Goal: Task Accomplishment & Management: Complete application form

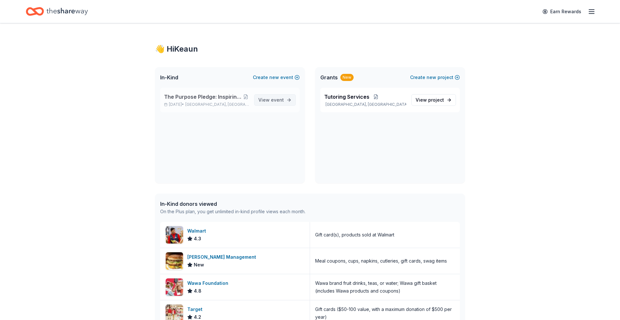
click at [266, 101] on span "View event" at bounding box center [271, 100] width 26 height 8
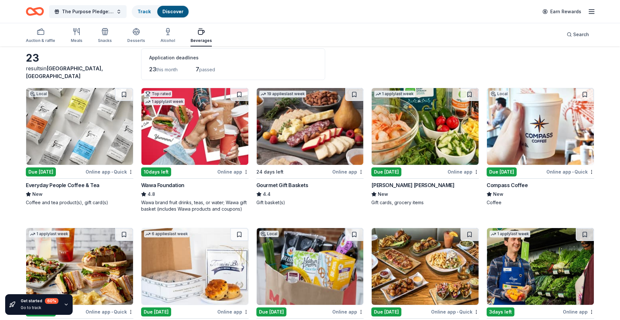
scroll to position [42, 0]
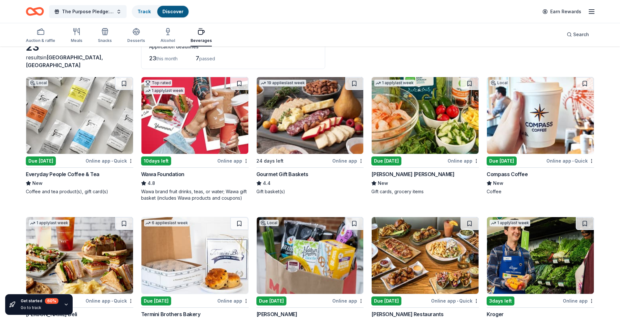
click at [403, 144] on img at bounding box center [425, 115] width 107 height 77
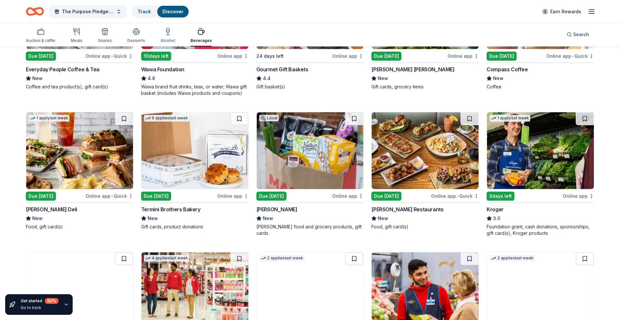
scroll to position [149, 0]
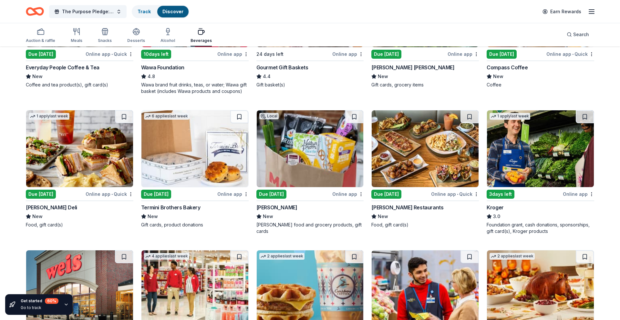
click at [385, 177] on img at bounding box center [425, 148] width 107 height 77
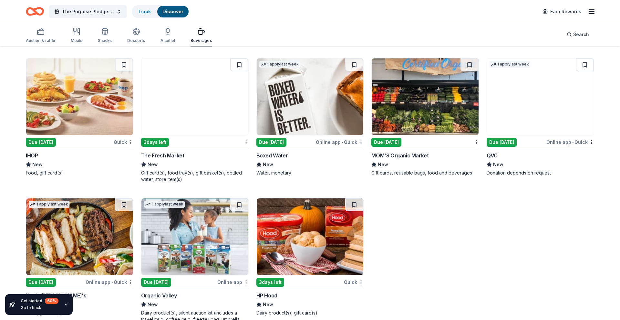
scroll to position [484, 0]
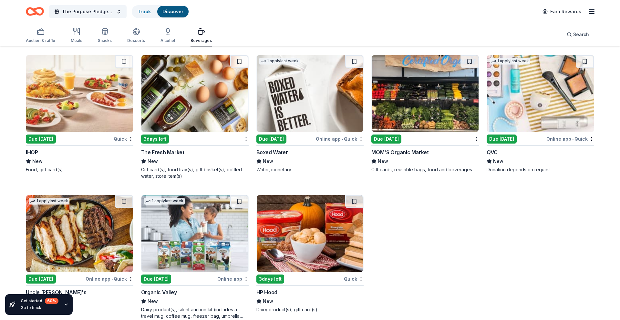
click at [86, 116] on img at bounding box center [79, 93] width 107 height 77
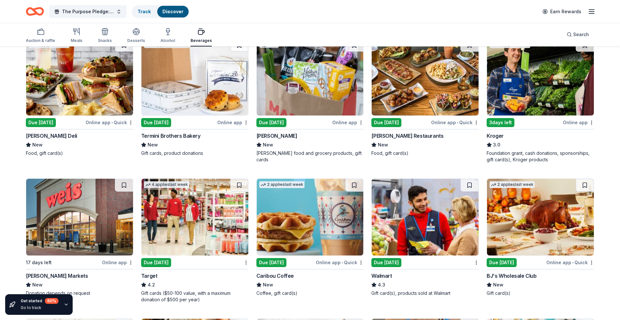
scroll to position [220, 0]
click at [539, 225] on img at bounding box center [540, 217] width 107 height 77
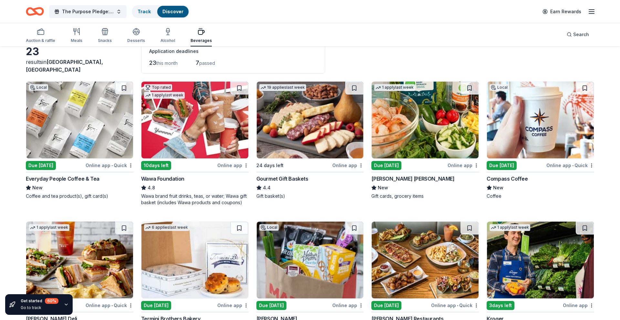
scroll to position [38, 0]
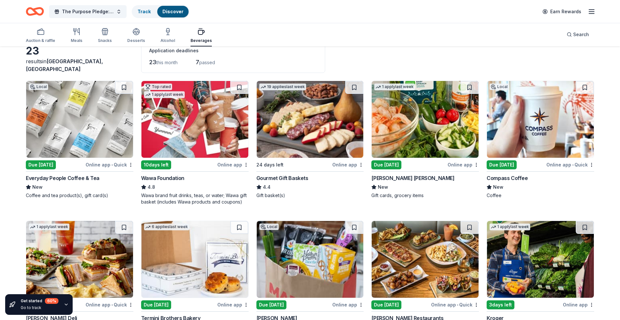
click at [182, 119] on img at bounding box center [194, 119] width 107 height 77
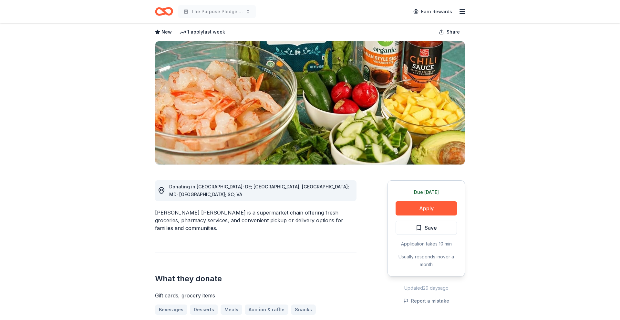
scroll to position [33, 0]
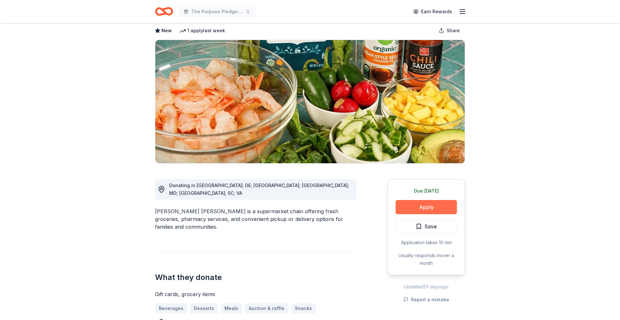
click at [417, 210] on button "Apply" at bounding box center [426, 207] width 61 height 14
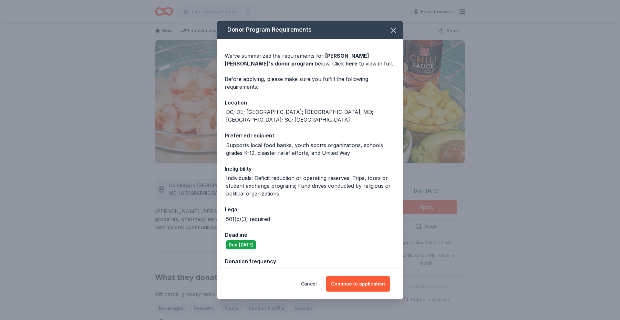
scroll to position [6, 0]
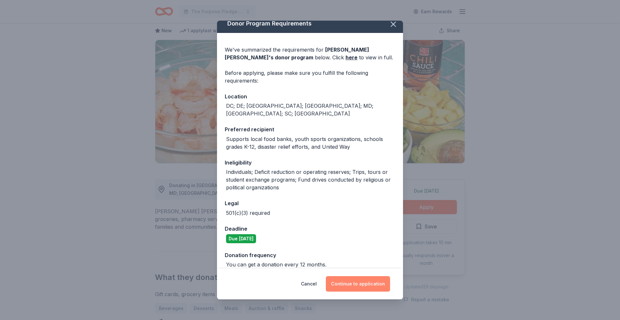
click at [344, 282] on button "Continue to application" at bounding box center [358, 284] width 64 height 16
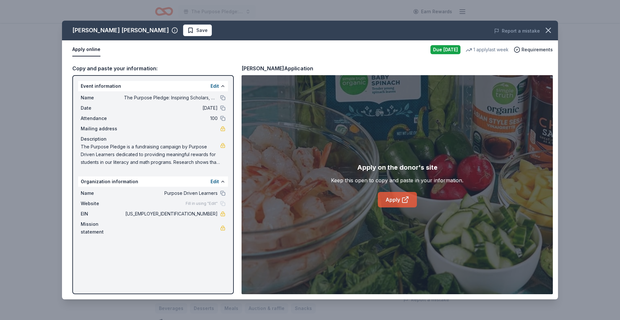
click at [405, 201] on icon at bounding box center [405, 200] width 8 height 8
click at [549, 30] on icon "button" at bounding box center [548, 30] width 9 height 9
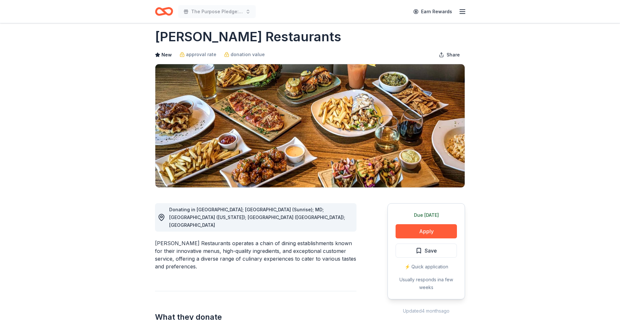
scroll to position [7, 0]
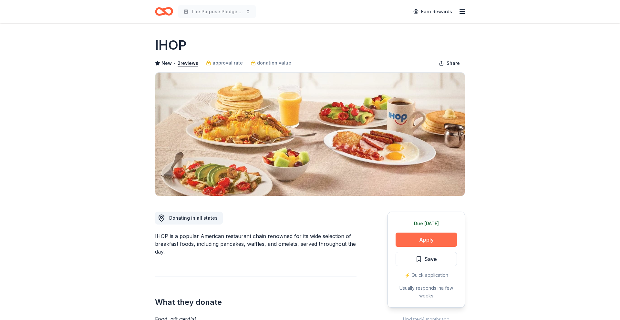
click at [425, 238] on button "Apply" at bounding box center [426, 240] width 61 height 14
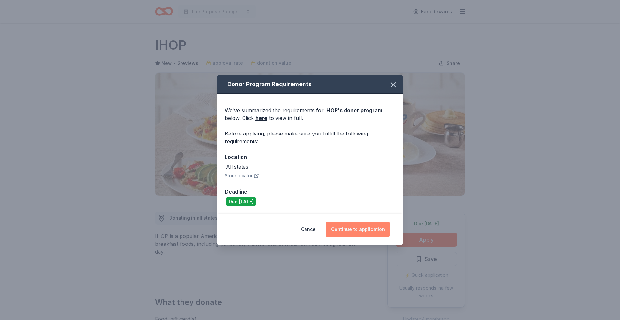
click at [374, 231] on button "Continue to application" at bounding box center [358, 230] width 64 height 16
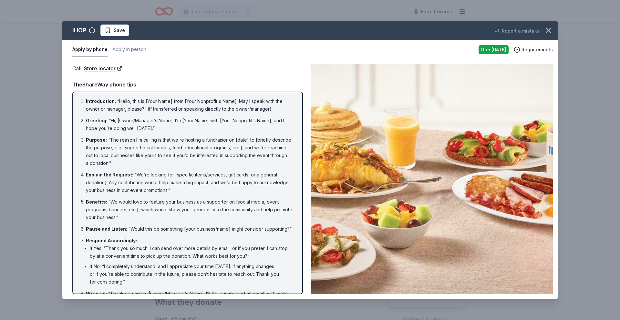
scroll to position [17, 0]
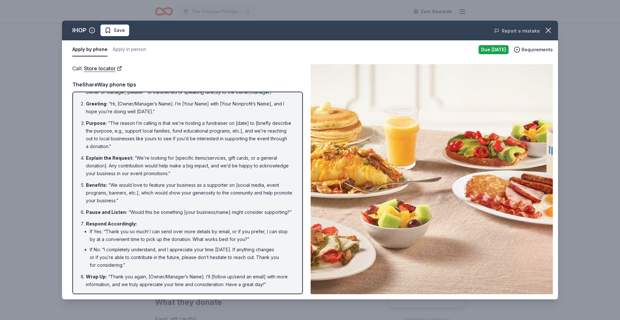
drag, startPoint x: 552, startPoint y: 29, endPoint x: 530, endPoint y: 36, distance: 22.8
click at [552, 30] on icon "button" at bounding box center [548, 30] width 9 height 9
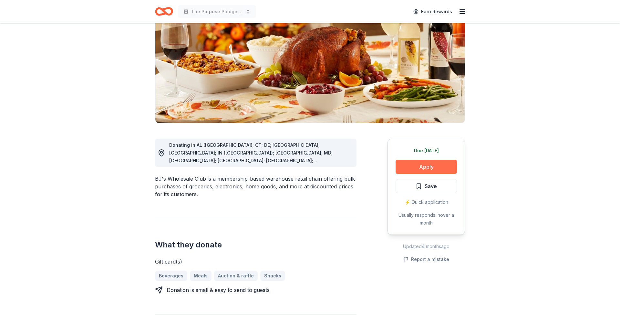
scroll to position [77, 0]
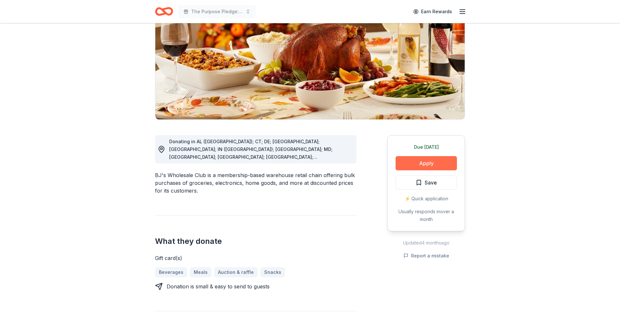
click at [429, 165] on button "Apply" at bounding box center [426, 163] width 61 height 14
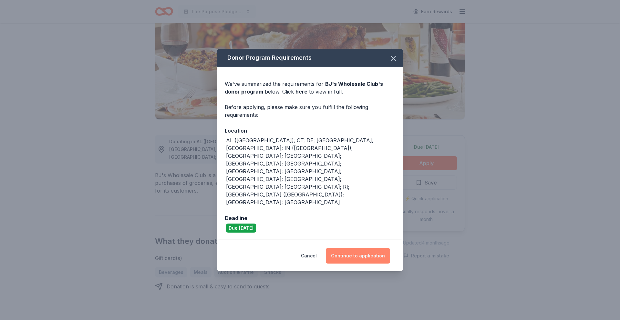
click at [342, 248] on button "Continue to application" at bounding box center [358, 256] width 64 height 16
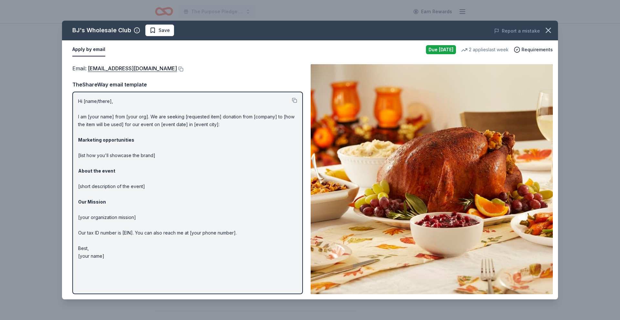
click at [87, 49] on button "Apply by email" at bounding box center [88, 50] width 33 height 14
click at [85, 47] on button "Apply by email" at bounding box center [88, 50] width 33 height 14
click at [94, 49] on button "Apply by email" at bounding box center [88, 50] width 33 height 14
drag, startPoint x: 109, startPoint y: 255, endPoint x: 54, endPoint y: 108, distance: 157.8
click at [53, 107] on div "BJ's Wholesale Club Save Report a mistake Apply by email Due tomorrow 2 applies…" at bounding box center [310, 160] width 620 height 320
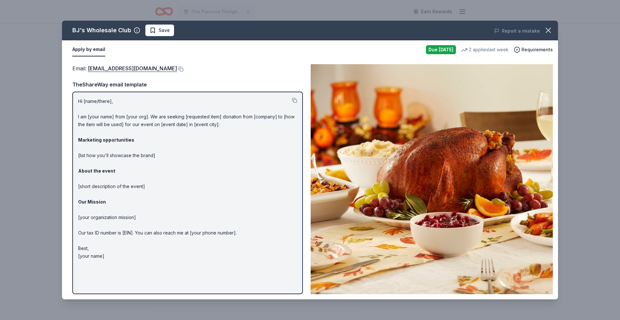
drag, startPoint x: 107, startPoint y: 257, endPoint x: 75, endPoint y: 162, distance: 100.6
click at [75, 162] on div "Hi [name/there], I am [your name] from [your org]. We are seeking [requested it…" at bounding box center [187, 193] width 231 height 203
click at [547, 31] on icon "button" at bounding box center [548, 30] width 5 height 5
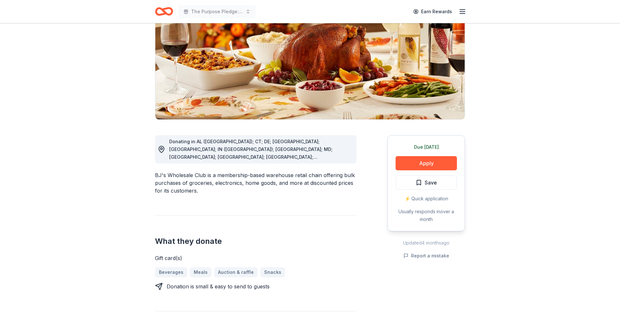
scroll to position [0, 0]
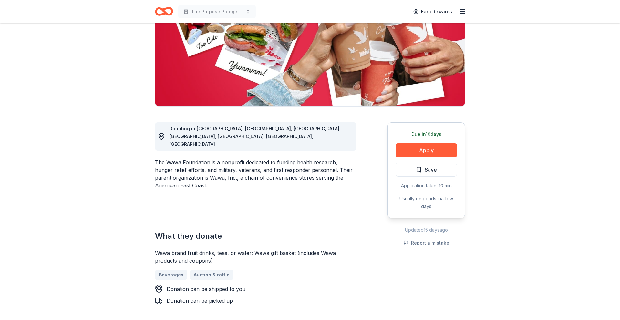
scroll to position [97, 0]
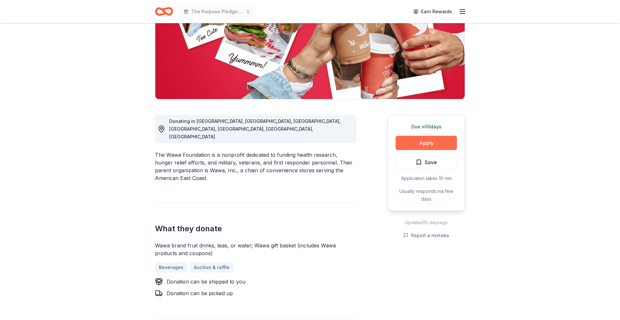
click at [402, 142] on button "Apply" at bounding box center [426, 143] width 61 height 14
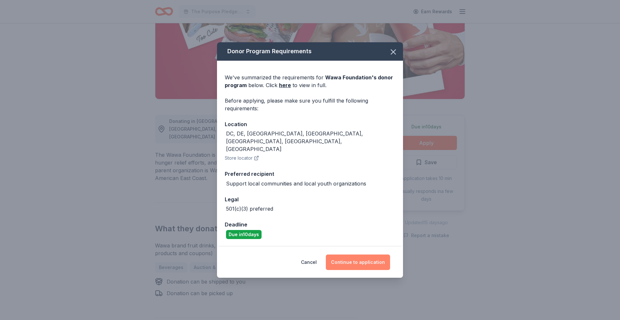
click at [368, 257] on button "Continue to application" at bounding box center [358, 263] width 64 height 16
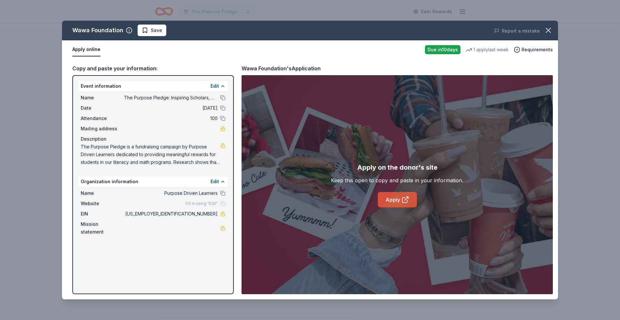
click at [397, 202] on link "Apply" at bounding box center [397, 200] width 39 height 16
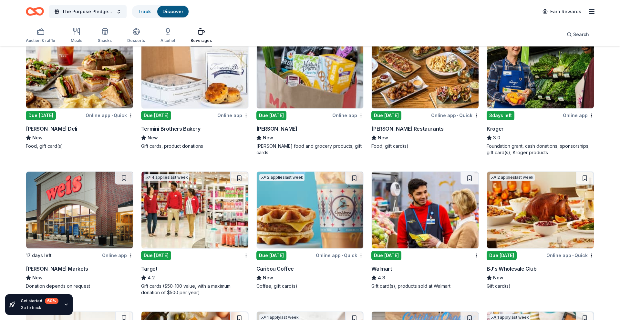
scroll to position [226, 0]
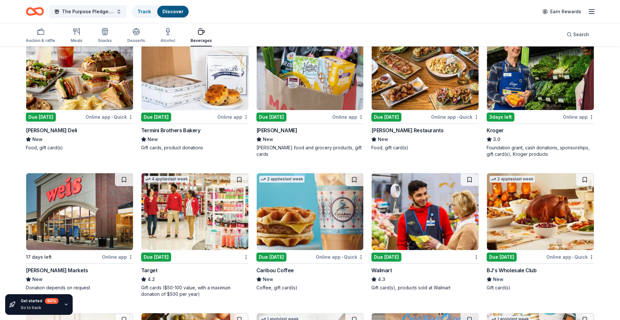
click at [525, 80] on img at bounding box center [540, 71] width 107 height 77
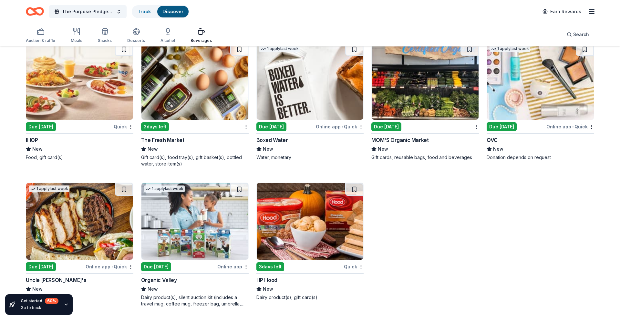
scroll to position [495, 0]
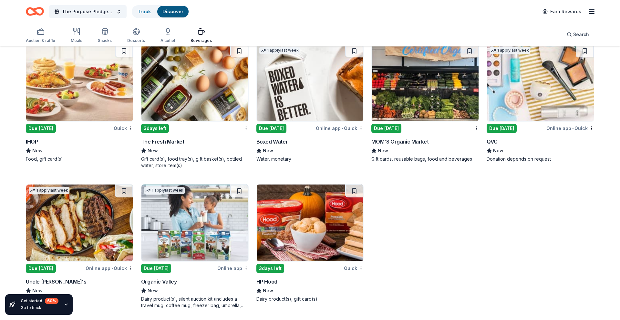
click at [511, 111] on img at bounding box center [540, 83] width 107 height 77
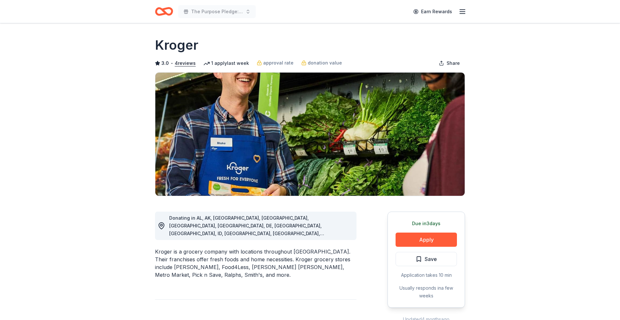
scroll to position [6, 0]
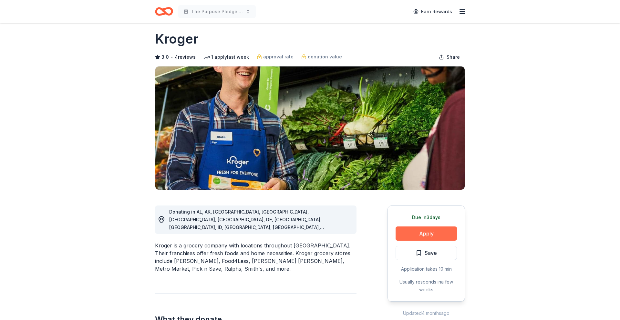
click at [404, 233] on button "Apply" at bounding box center [426, 234] width 61 height 14
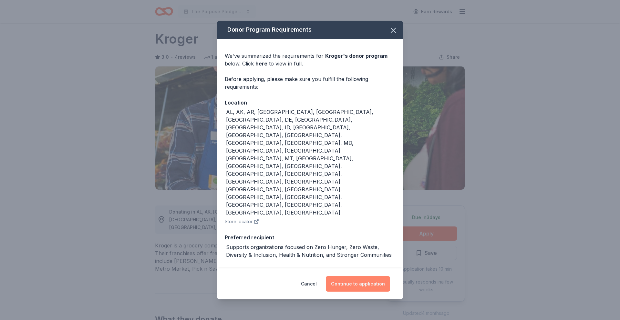
click at [356, 276] on button "Continue to application" at bounding box center [358, 284] width 64 height 16
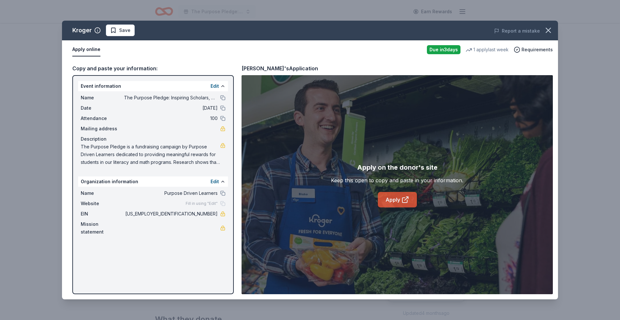
click at [382, 196] on link "Apply" at bounding box center [397, 200] width 39 height 16
